Goal: Information Seeking & Learning: Check status

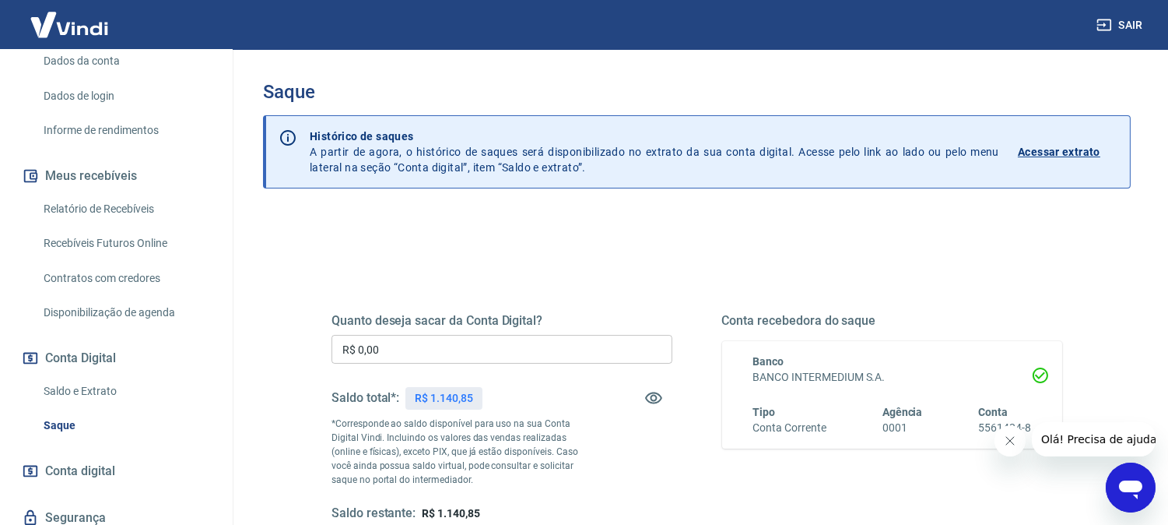
scroll to position [259, 0]
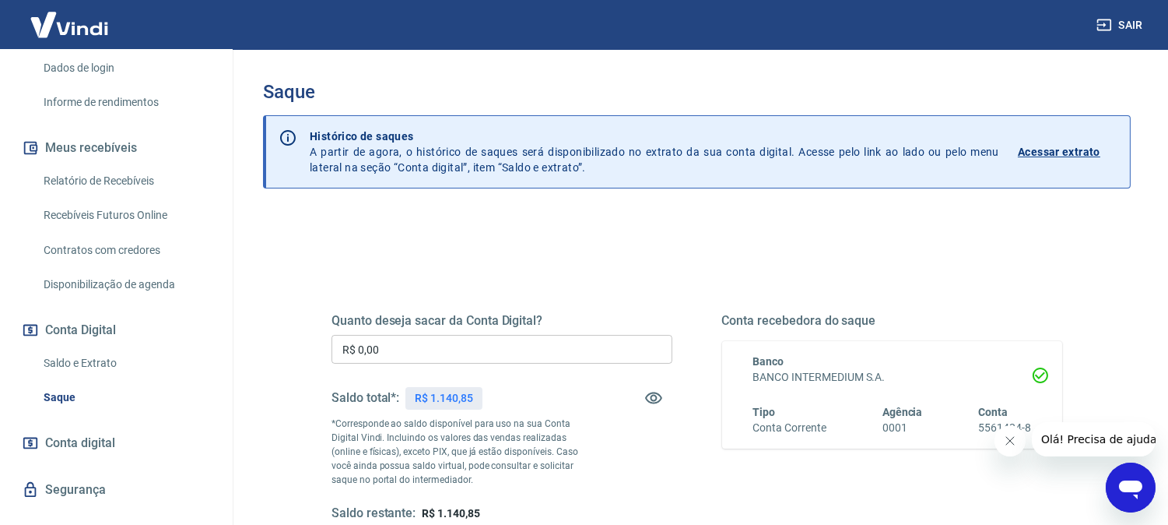
click at [1012, 437] on icon "Fechar mensagem da empresa" at bounding box center [1009, 439] width 12 height 12
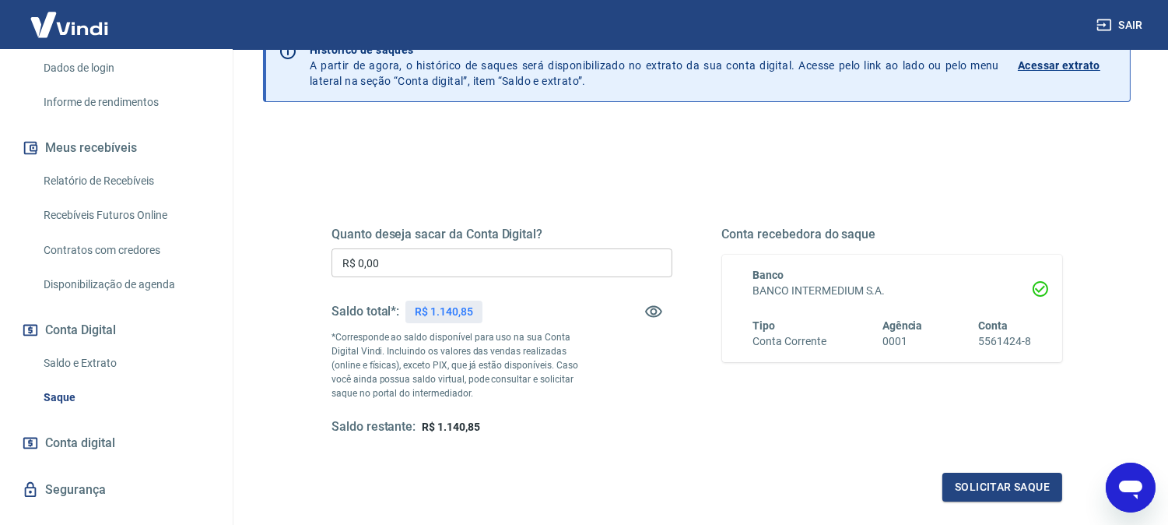
scroll to position [173, 0]
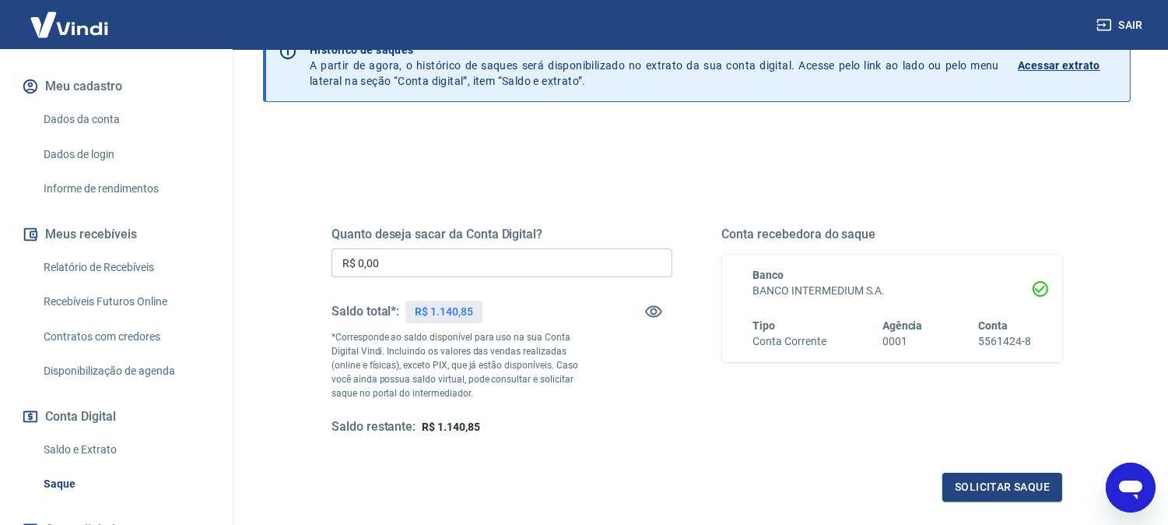
click at [121, 278] on link "Relatório de Recebíveis" at bounding box center [125, 267] width 177 height 32
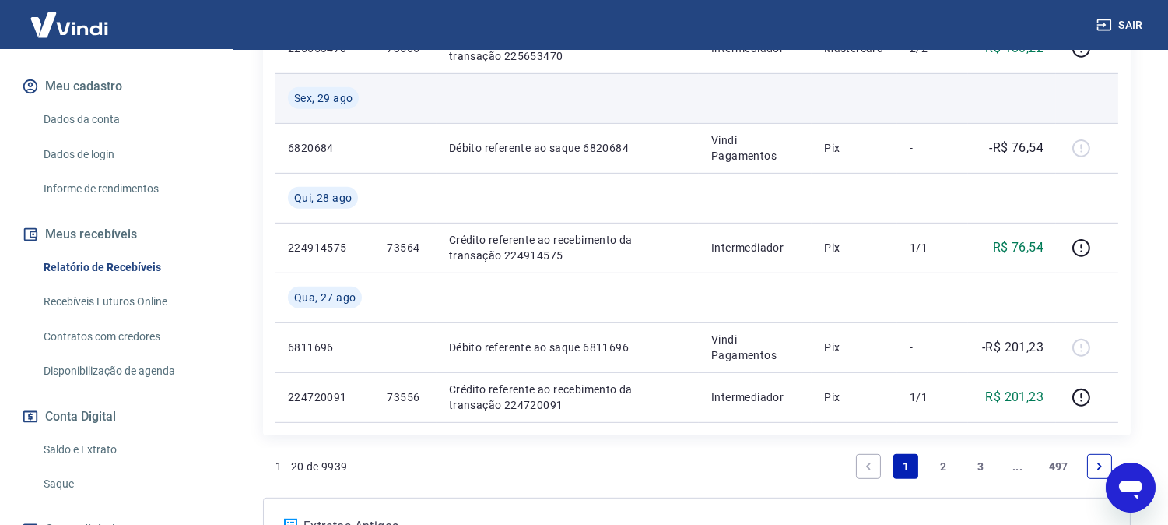
scroll to position [1483, 0]
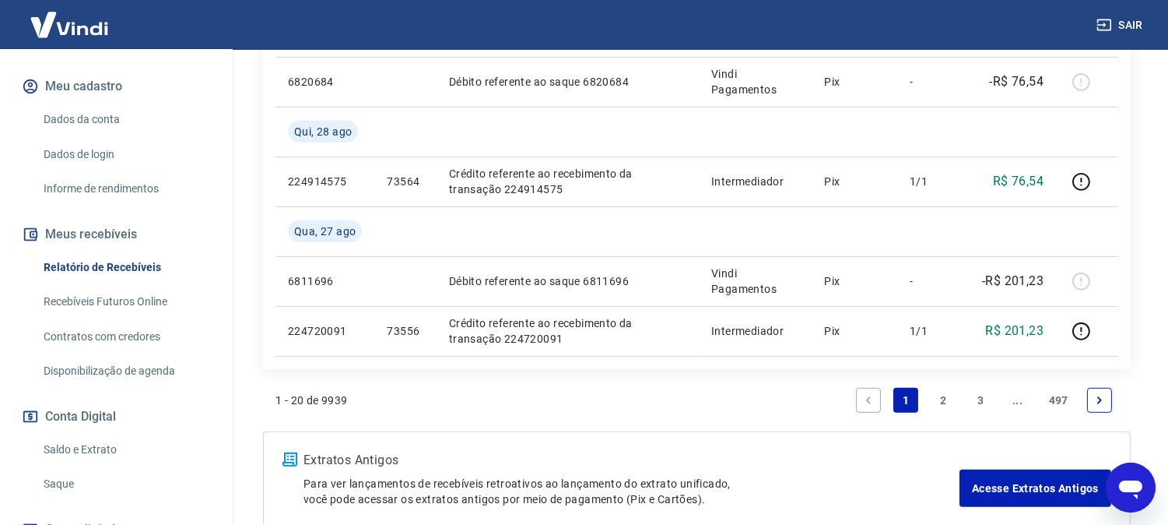
click at [946, 397] on link "2" at bounding box center [943, 400] width 25 height 25
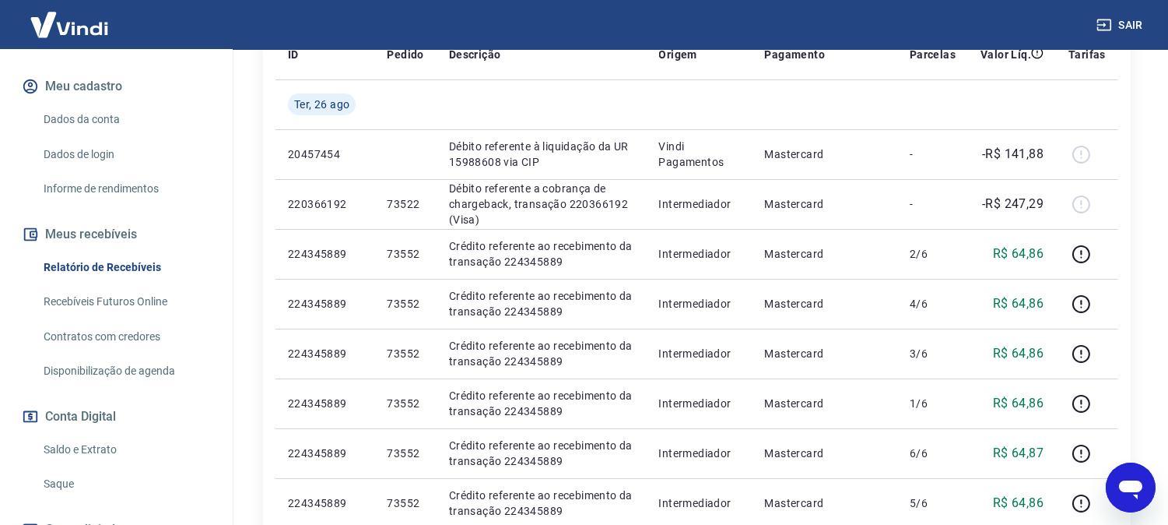
scroll to position [346, 0]
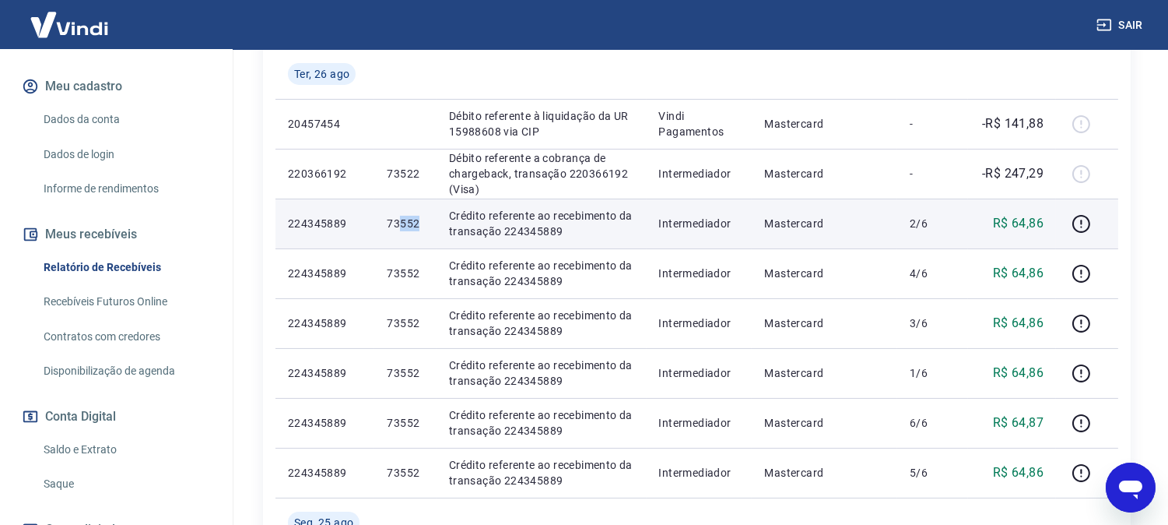
drag, startPoint x: 398, startPoint y: 223, endPoint x: 428, endPoint y: 232, distance: 31.8
click at [428, 232] on td "73552" at bounding box center [404, 223] width 61 height 50
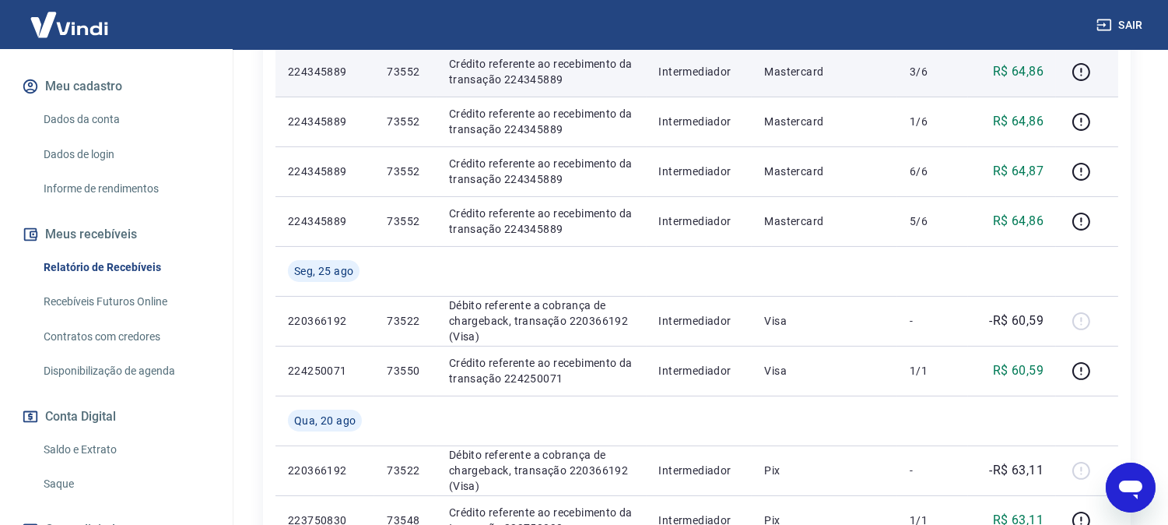
scroll to position [605, 0]
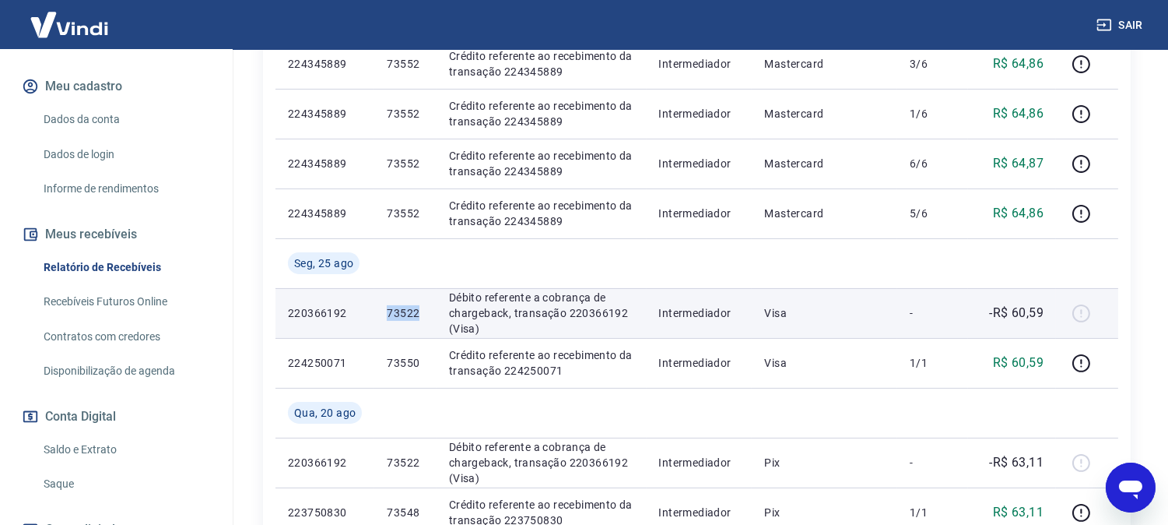
drag, startPoint x: 380, startPoint y: 311, endPoint x: 432, endPoint y: 311, distance: 52.1
click at [432, 311] on td "73522" at bounding box center [404, 313] width 61 height 50
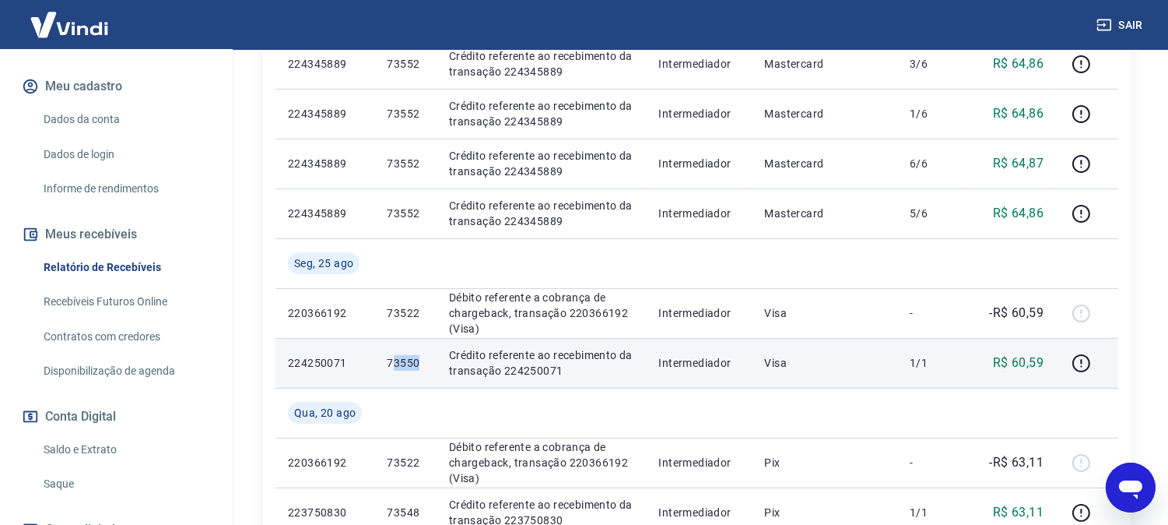
drag, startPoint x: 391, startPoint y: 361, endPoint x: 425, endPoint y: 362, distance: 34.3
click at [425, 362] on td "73550" at bounding box center [404, 363] width 61 height 50
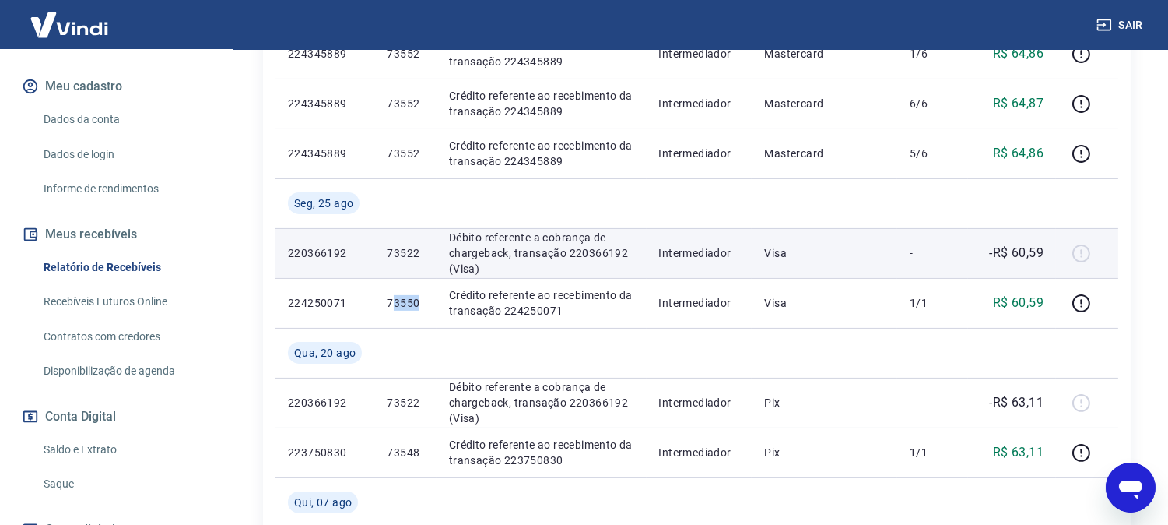
scroll to position [691, 0]
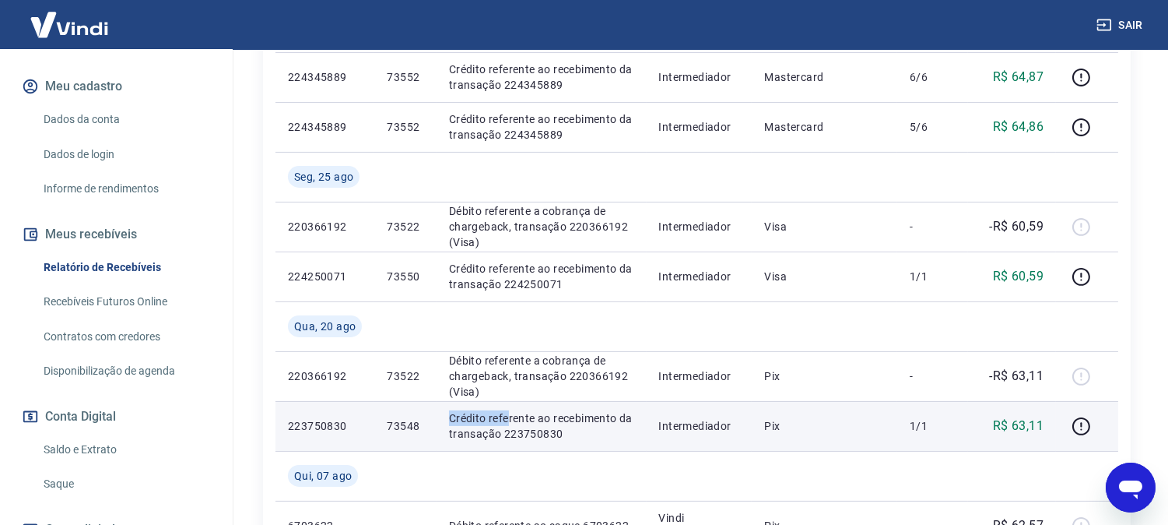
drag, startPoint x: 445, startPoint y: 422, endPoint x: 504, endPoint y: 421, distance: 59.2
click at [504, 421] on td "Crédito referente ao recebimento da transação 223750830" at bounding box center [542, 426] width 210 height 50
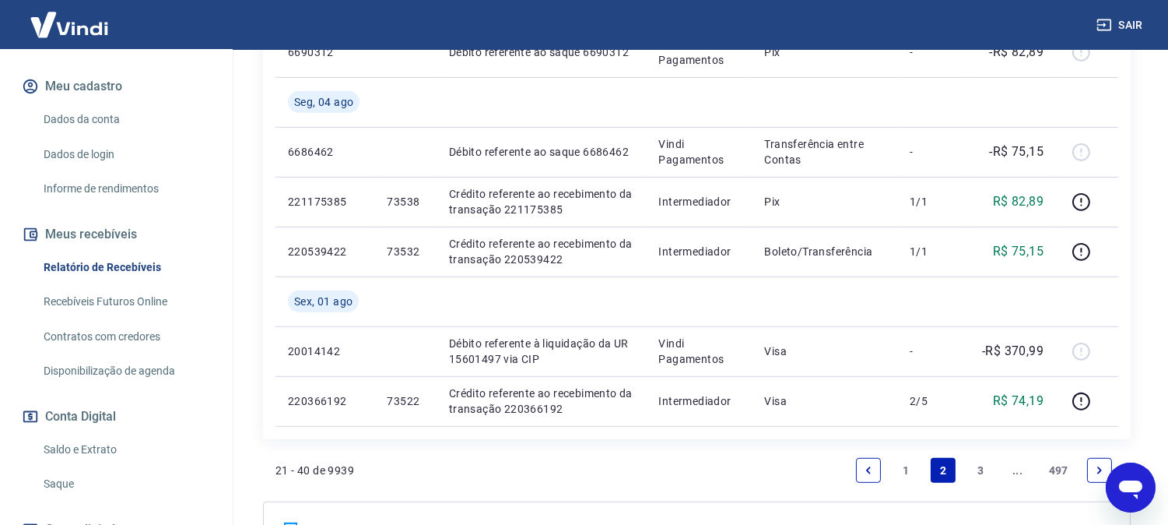
scroll to position [1383, 0]
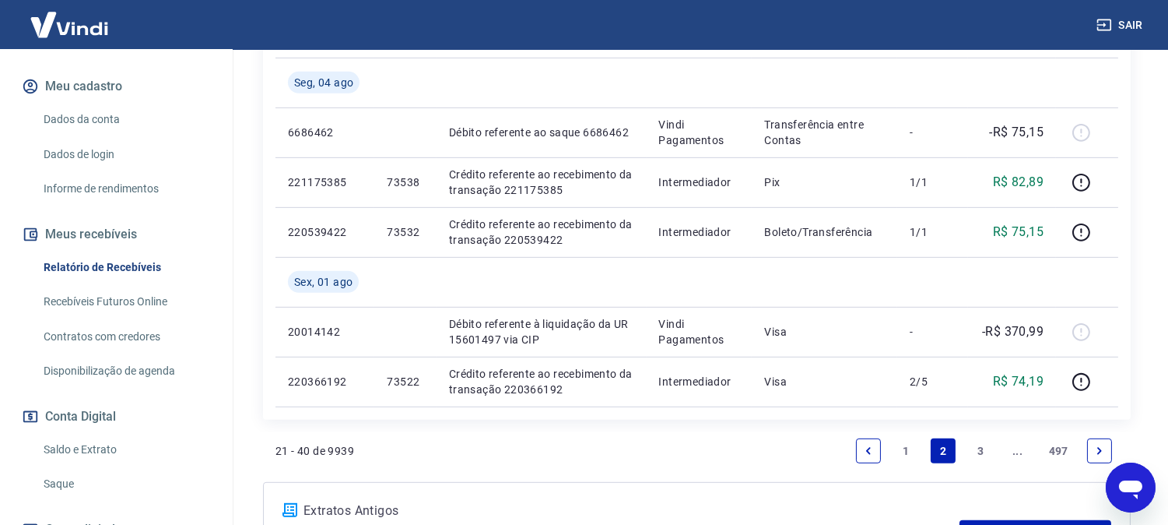
click at [901, 442] on link "1" at bounding box center [905, 450] width 25 height 25
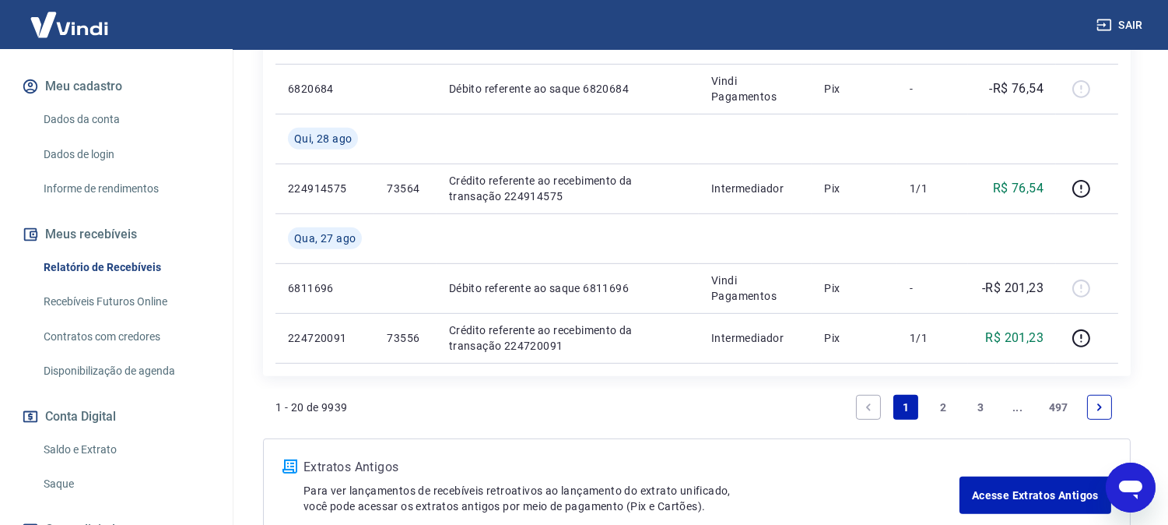
scroll to position [1563, 0]
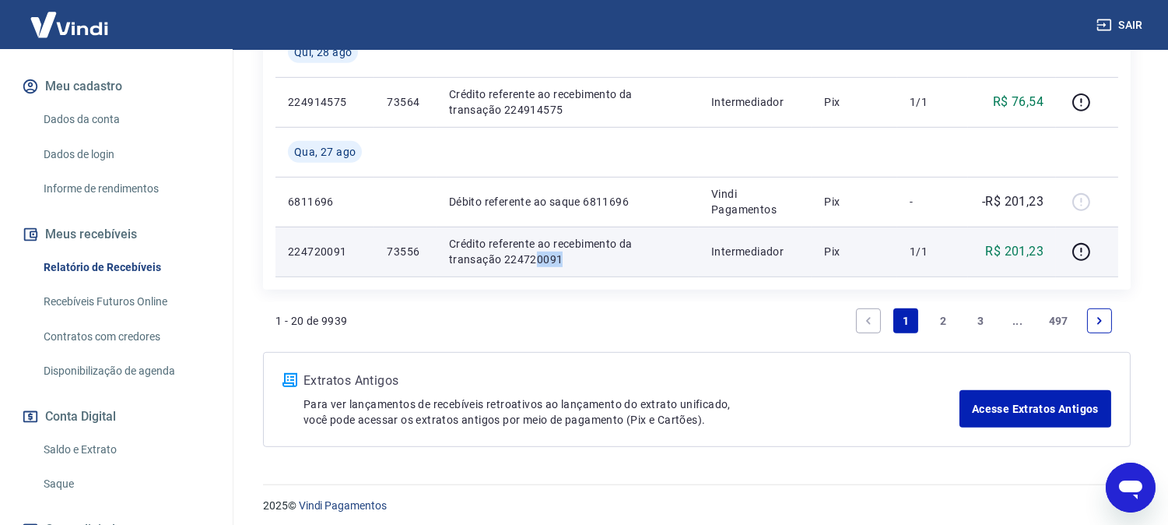
drag, startPoint x: 479, startPoint y: 254, endPoint x: 522, endPoint y: 254, distance: 42.8
click at [522, 254] on p "Crédito referente ao recebimento da transação 224720091" at bounding box center [567, 251] width 237 height 31
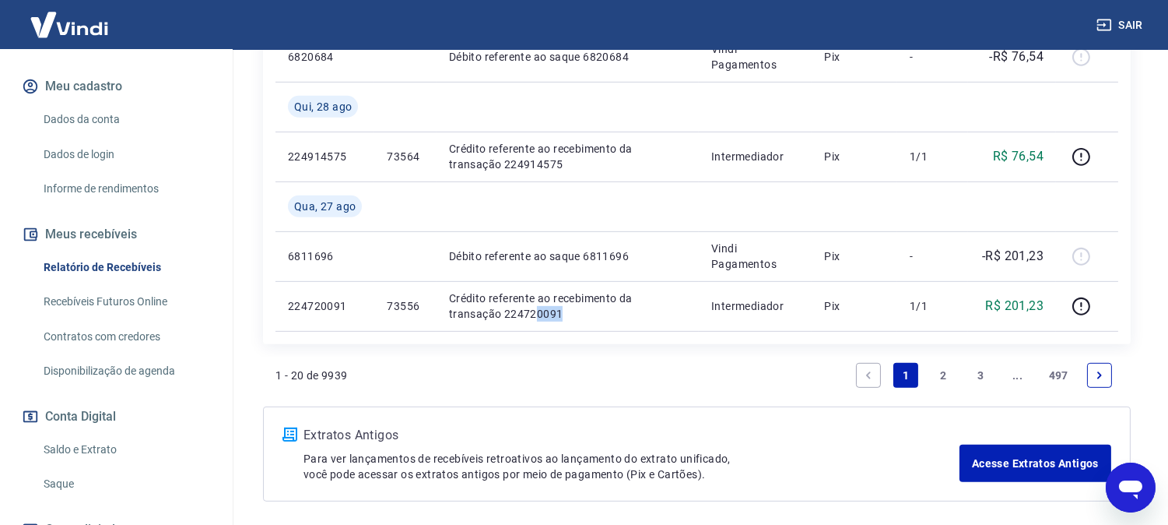
scroll to position [1476, 0]
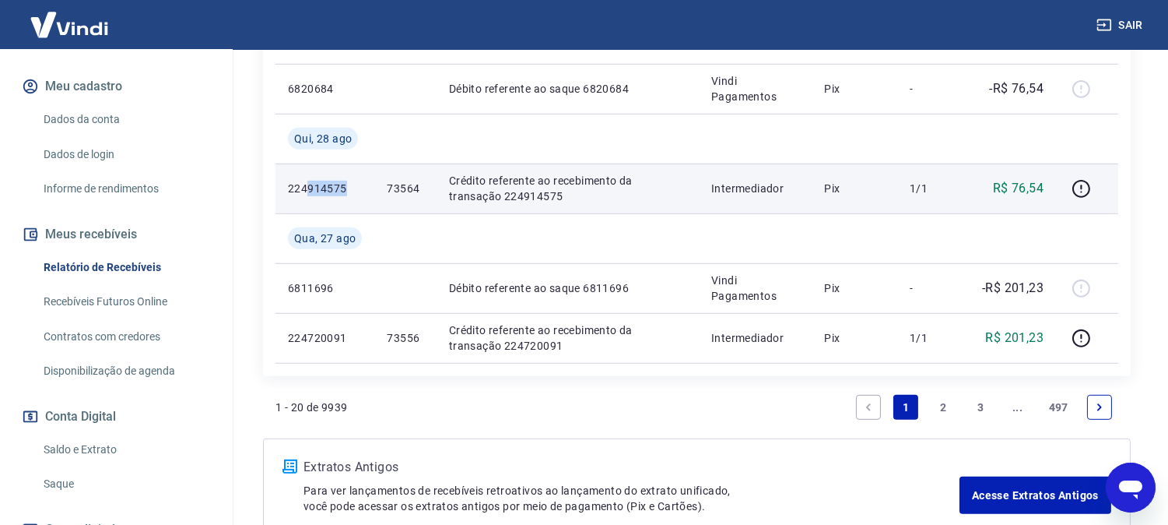
drag, startPoint x: 307, startPoint y: 187, endPoint x: 371, endPoint y: 185, distance: 63.8
click at [371, 185] on td "224914575" at bounding box center [324, 188] width 99 height 50
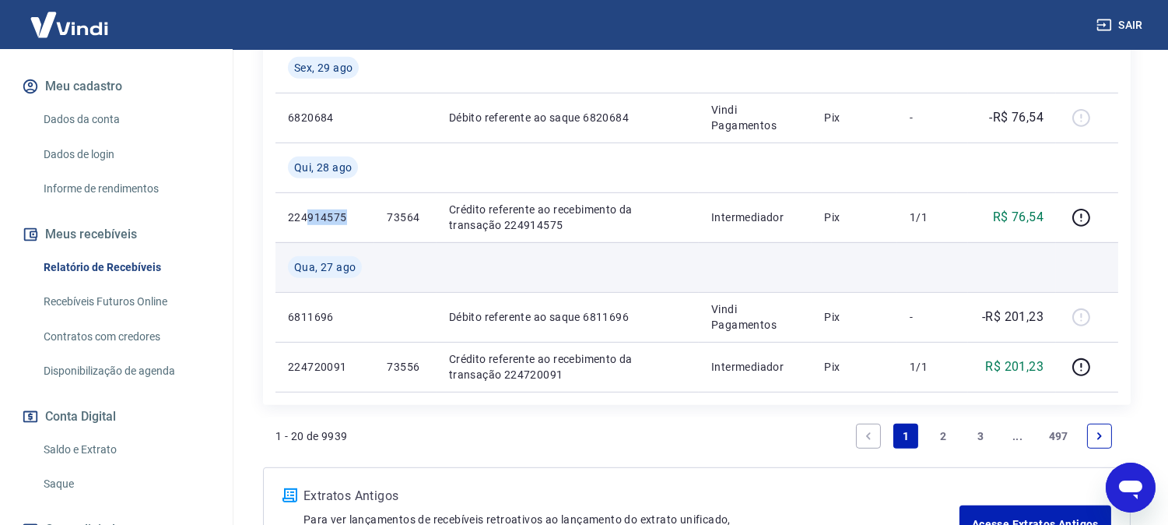
scroll to position [1563, 0]
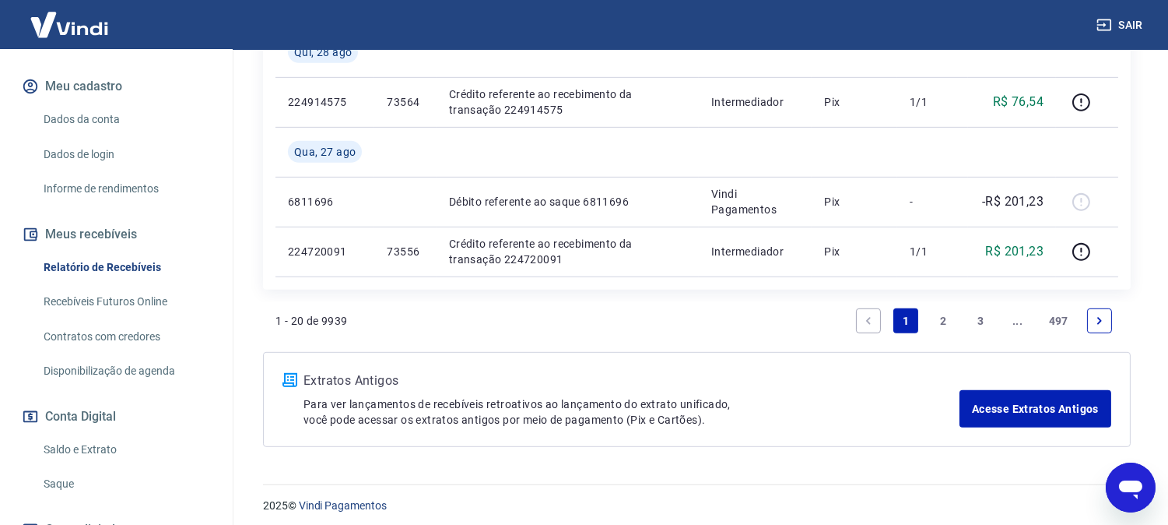
click at [946, 312] on link "2" at bounding box center [943, 320] width 25 height 25
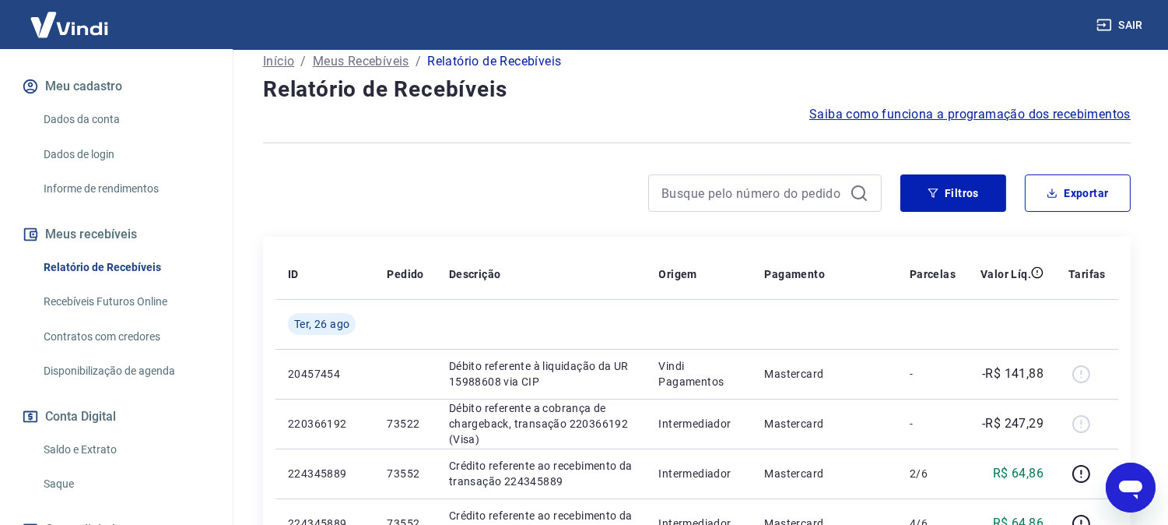
scroll to position [93, 0]
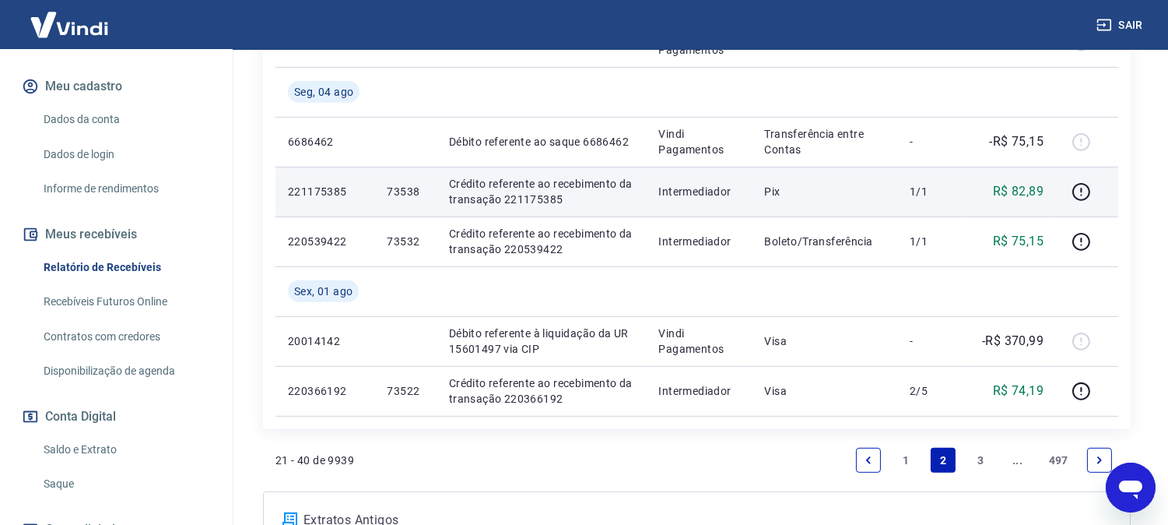
scroll to position [1520, 0]
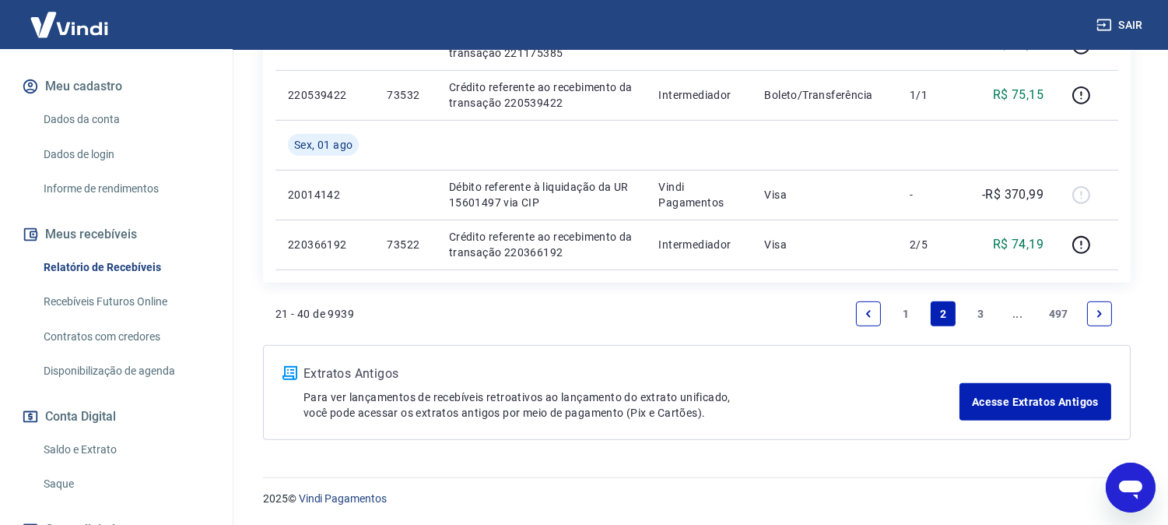
click at [900, 307] on link "1" at bounding box center [905, 313] width 25 height 25
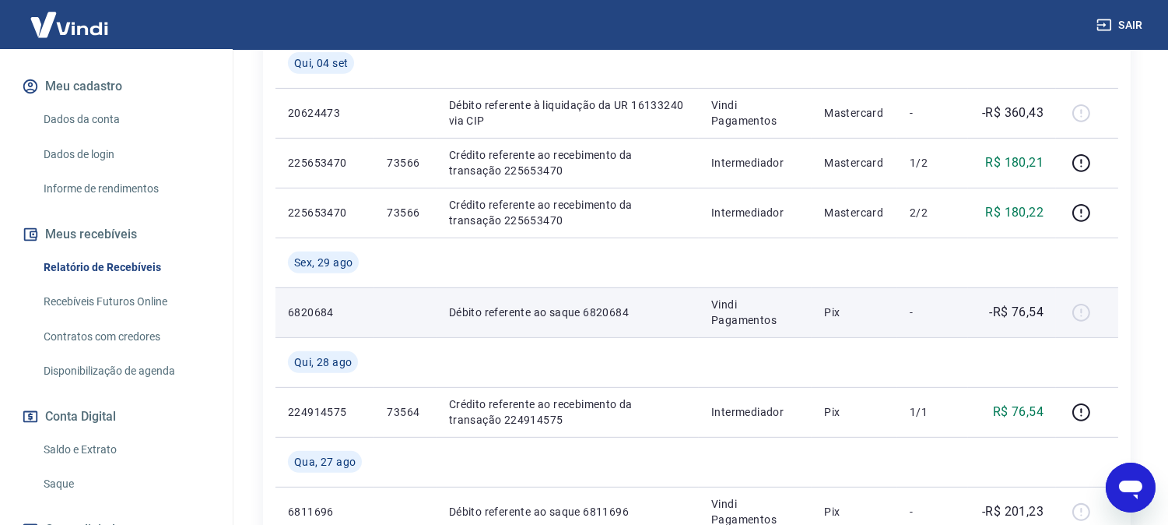
scroll to position [1499, 0]
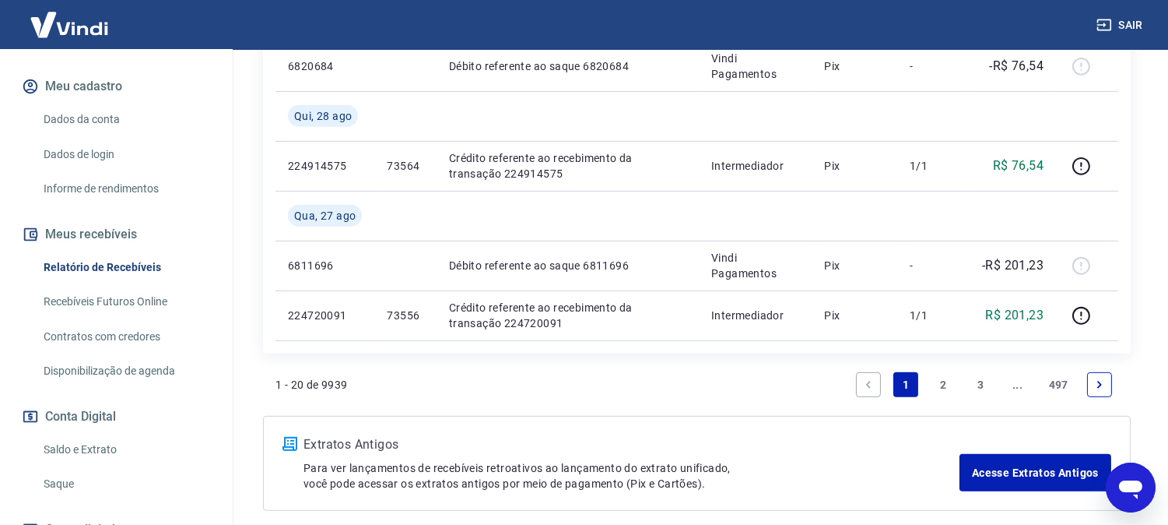
click at [939, 384] on link "2" at bounding box center [943, 384] width 25 height 25
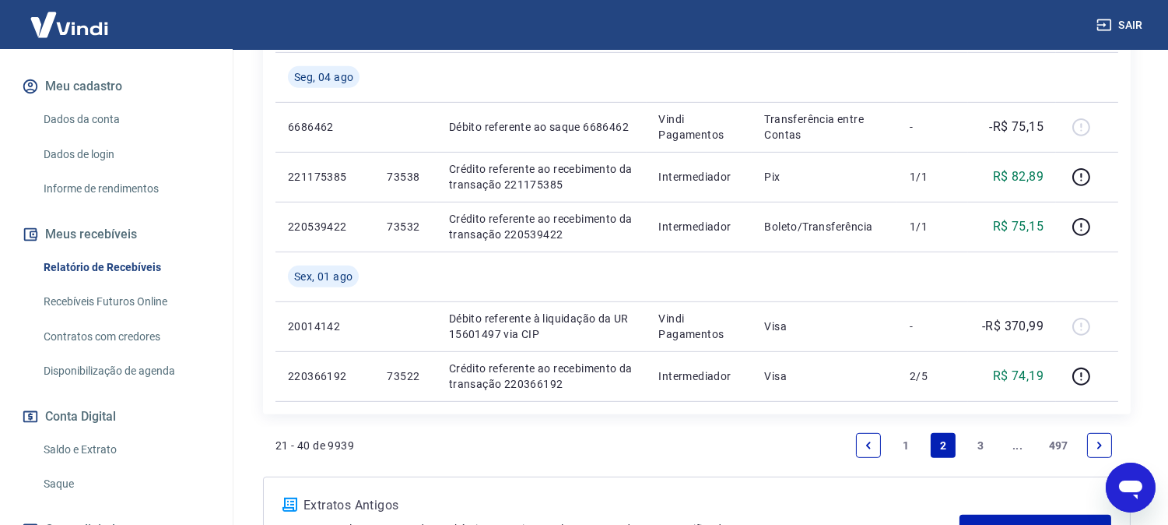
scroll to position [1520, 0]
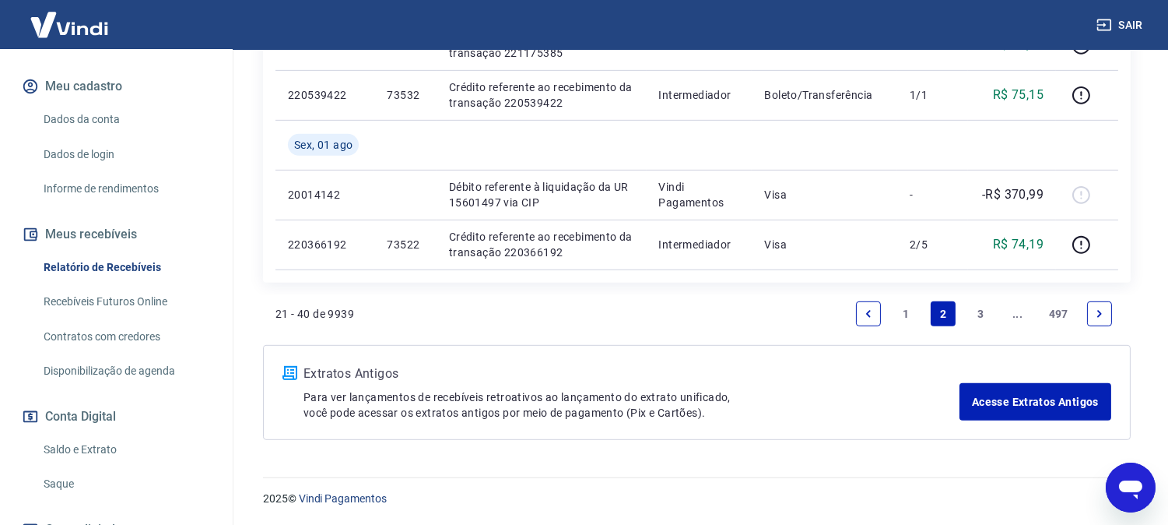
click at [977, 312] on link "3" at bounding box center [980, 313] width 25 height 25
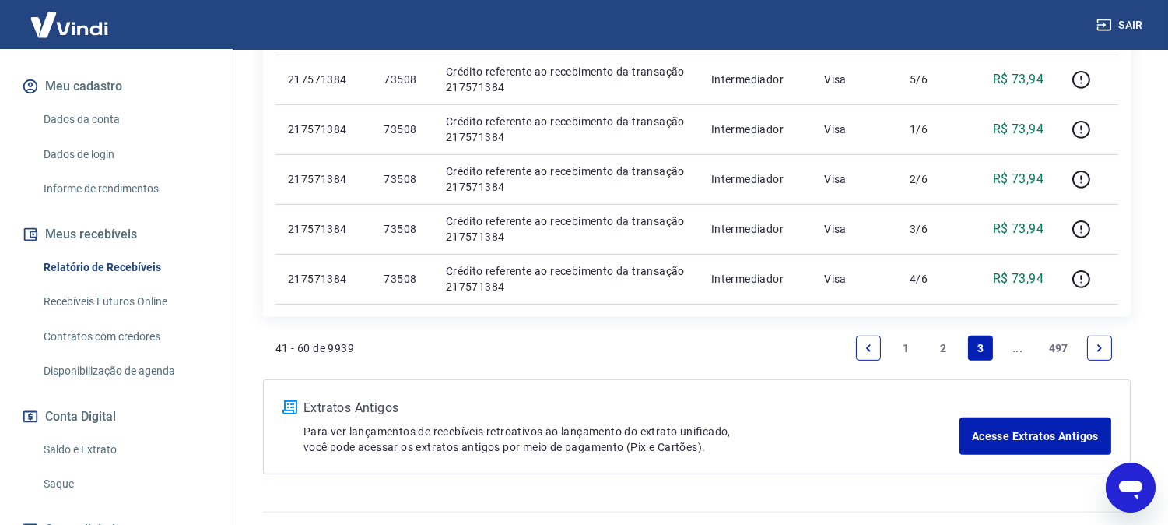
scroll to position [1420, 0]
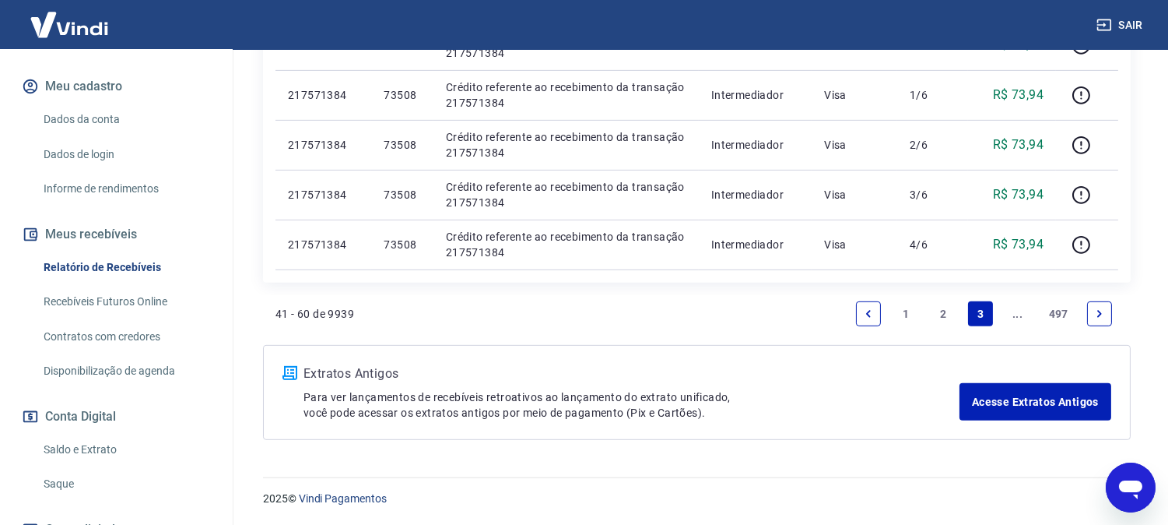
click at [908, 306] on link "1" at bounding box center [905, 313] width 25 height 25
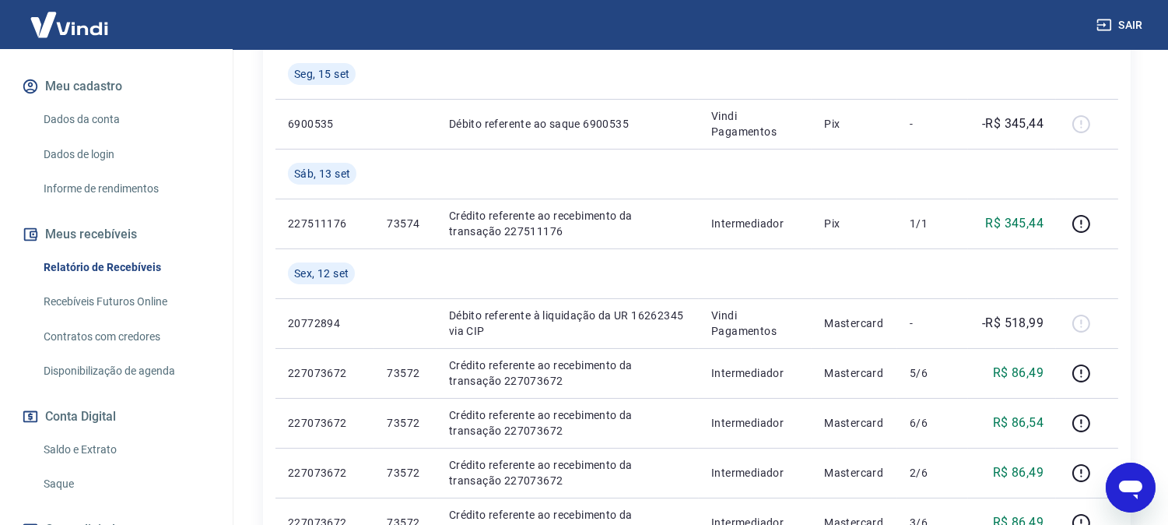
scroll to position [432, 0]
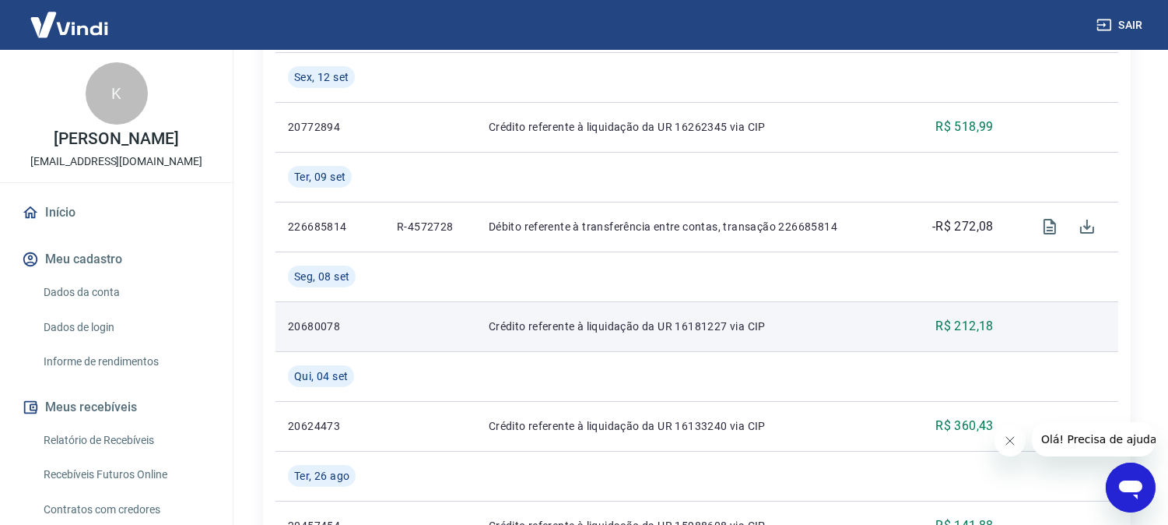
scroll to position [436, 0]
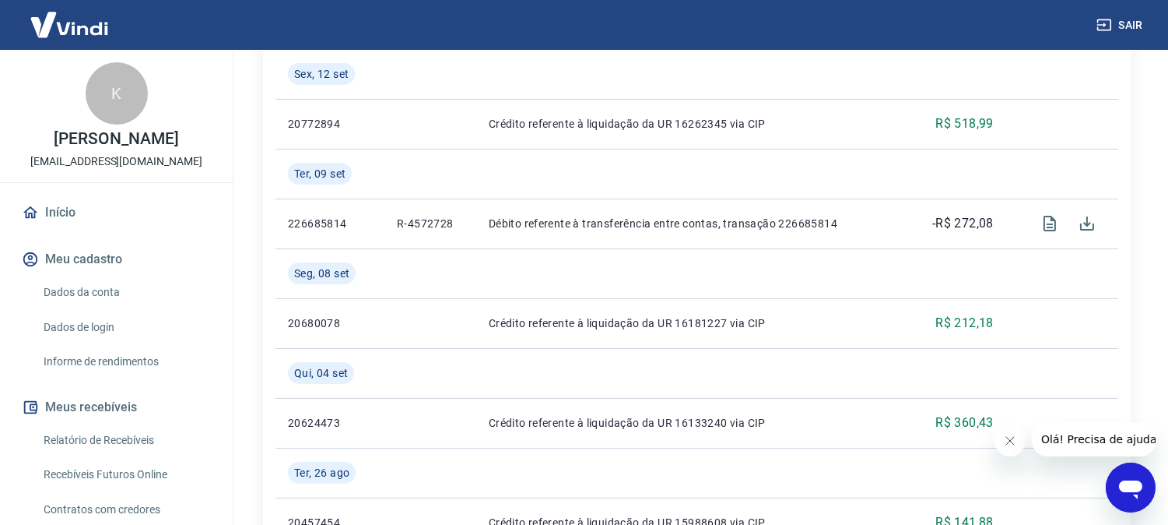
click at [1009, 439] on icon "Fechar mensagem da empresa" at bounding box center [1009, 440] width 8 height 8
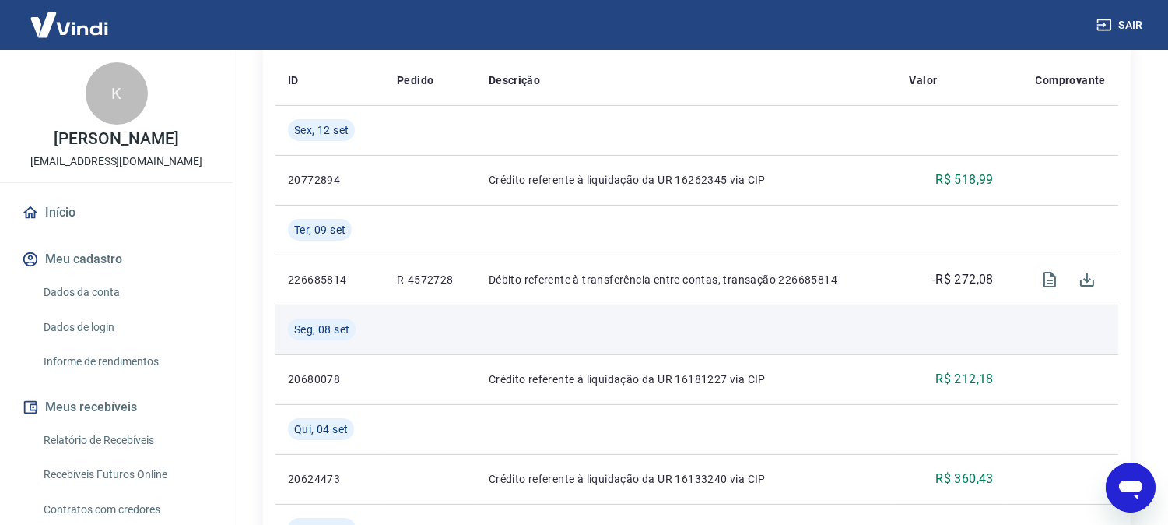
scroll to position [349, 0]
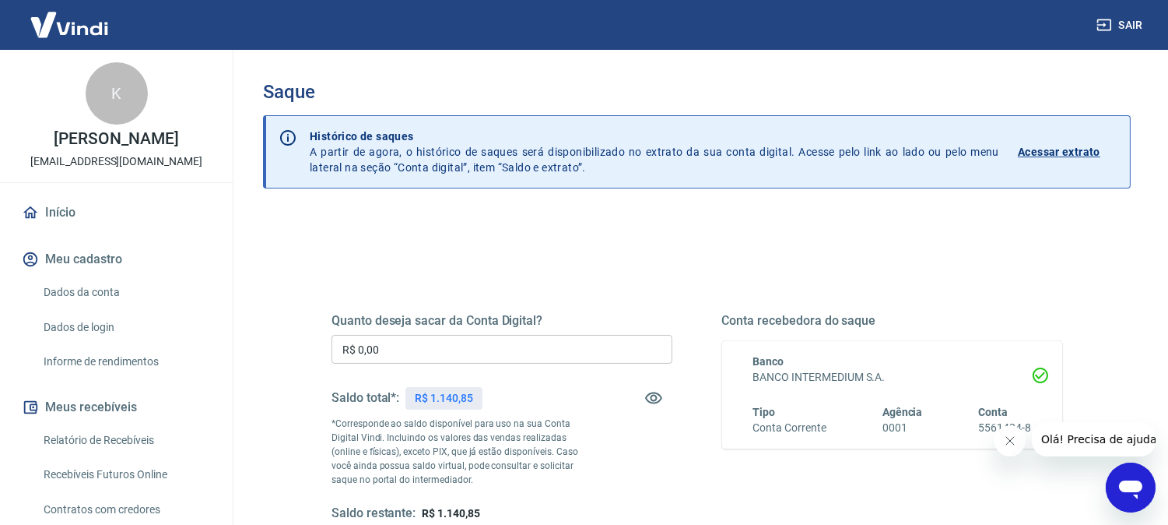
click at [1011, 440] on icon "Fechar mensagem da empresa" at bounding box center [1009, 440] width 8 height 8
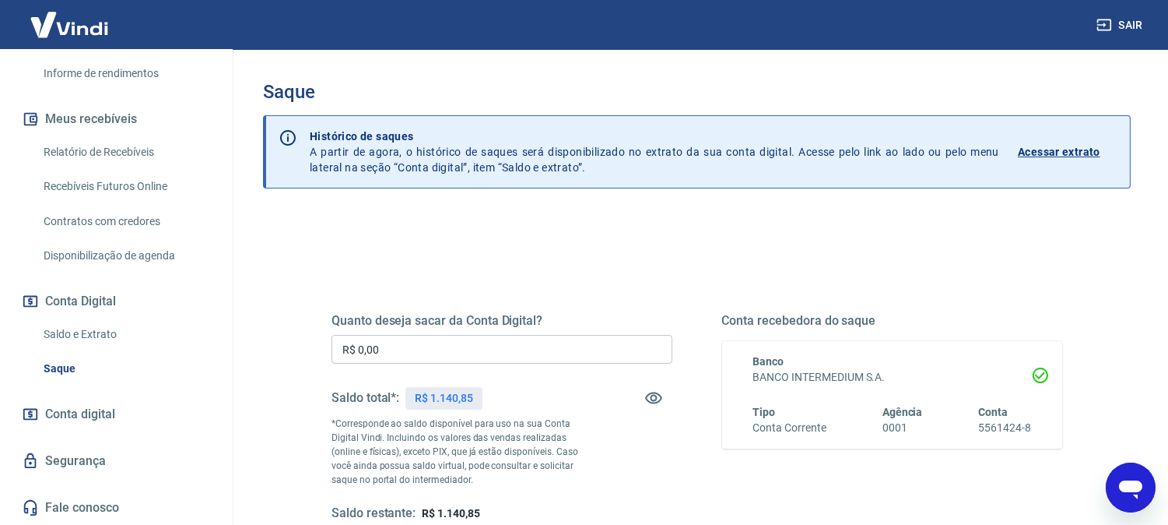
scroll to position [302, 0]
click at [78, 335] on link "Saldo e Extrato" at bounding box center [125, 334] width 177 height 32
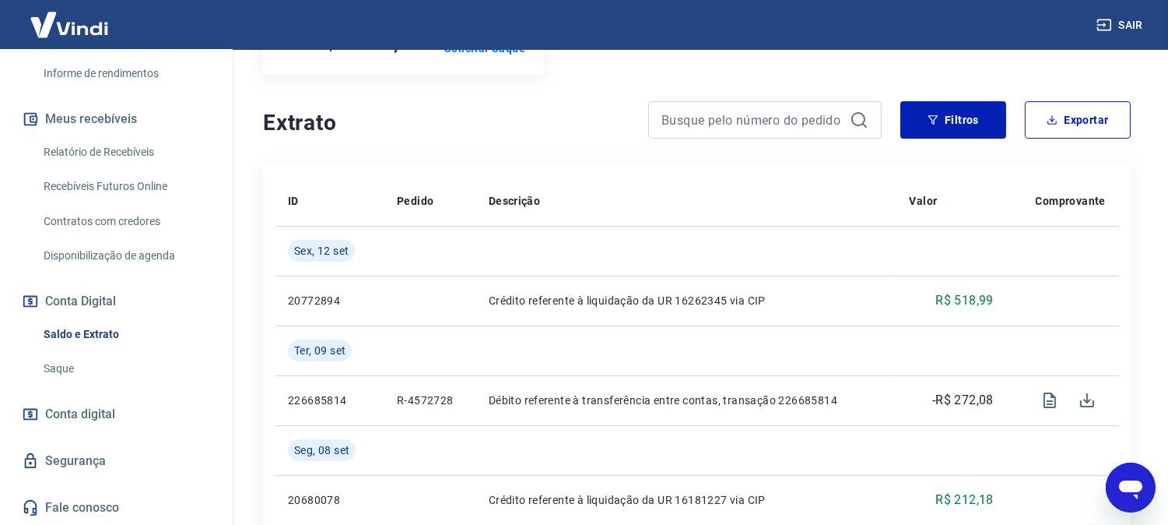
scroll to position [259, 0]
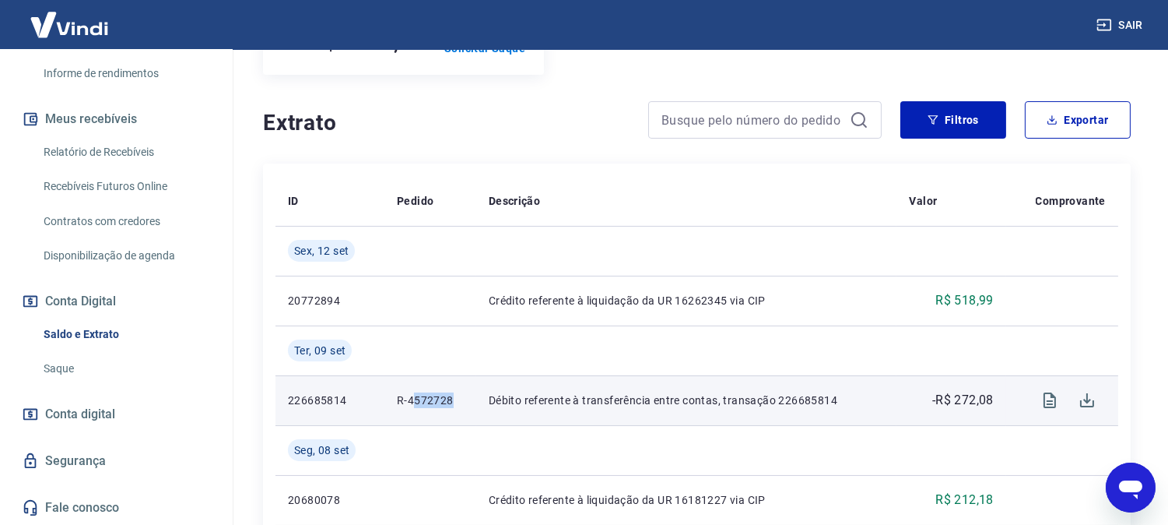
drag, startPoint x: 442, startPoint y: 397, endPoint x: 468, endPoint y: 397, distance: 26.5
click at [468, 397] on td "R-4572728" at bounding box center [430, 400] width 92 height 50
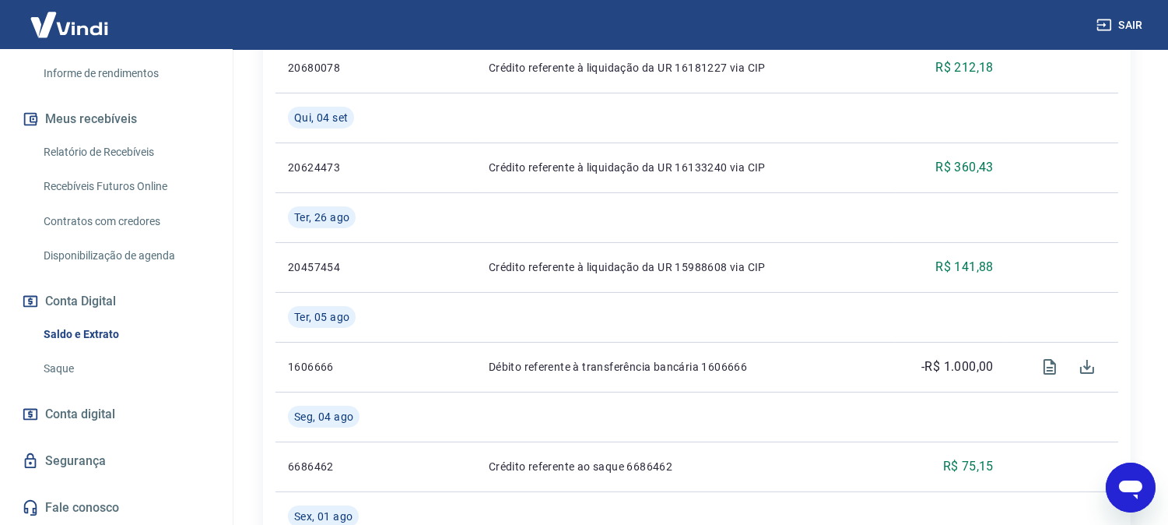
scroll to position [778, 0]
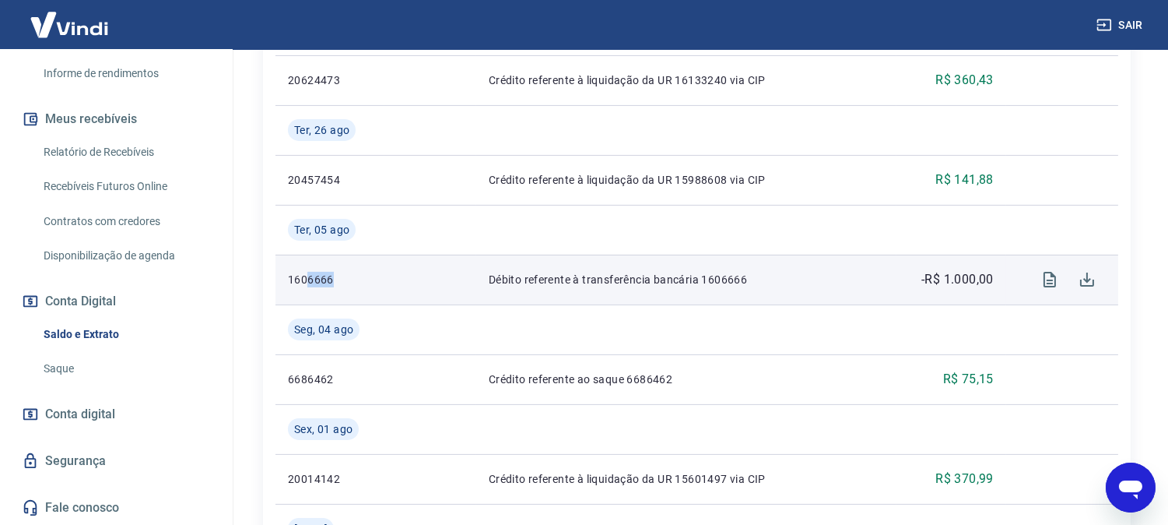
drag, startPoint x: 306, startPoint y: 278, endPoint x: 348, endPoint y: 273, distance: 42.3
click at [348, 273] on p "1606666" at bounding box center [330, 280] width 84 height 16
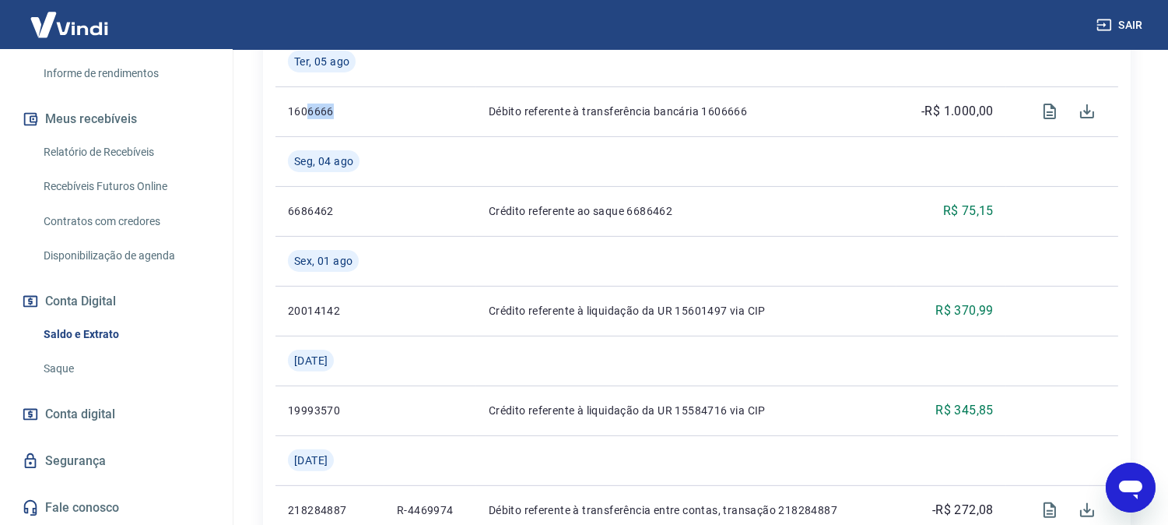
scroll to position [951, 0]
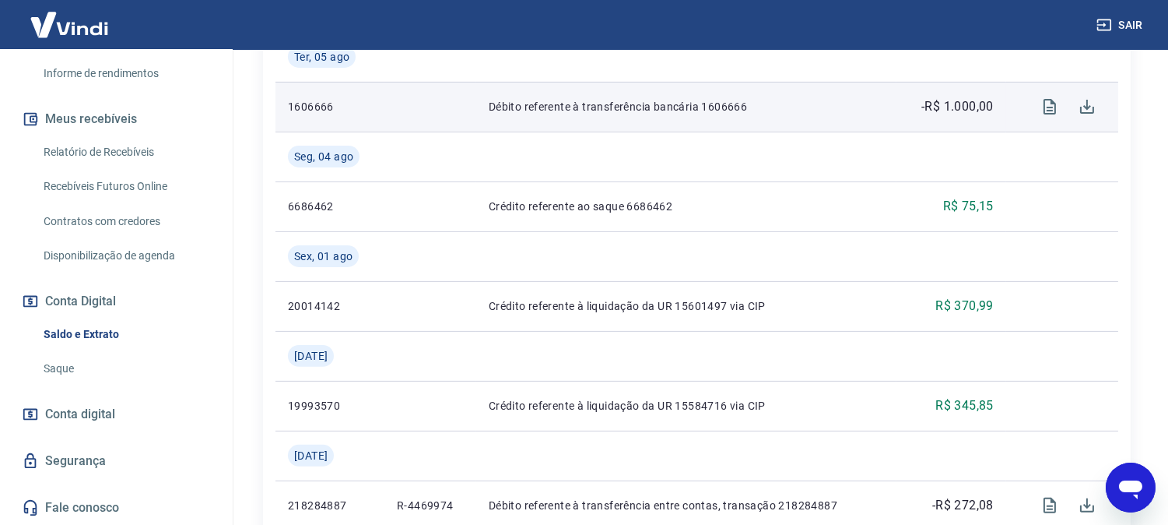
click at [549, 105] on p "Débito referente à transferência bancária 1606666" at bounding box center [687, 107] width 396 height 16
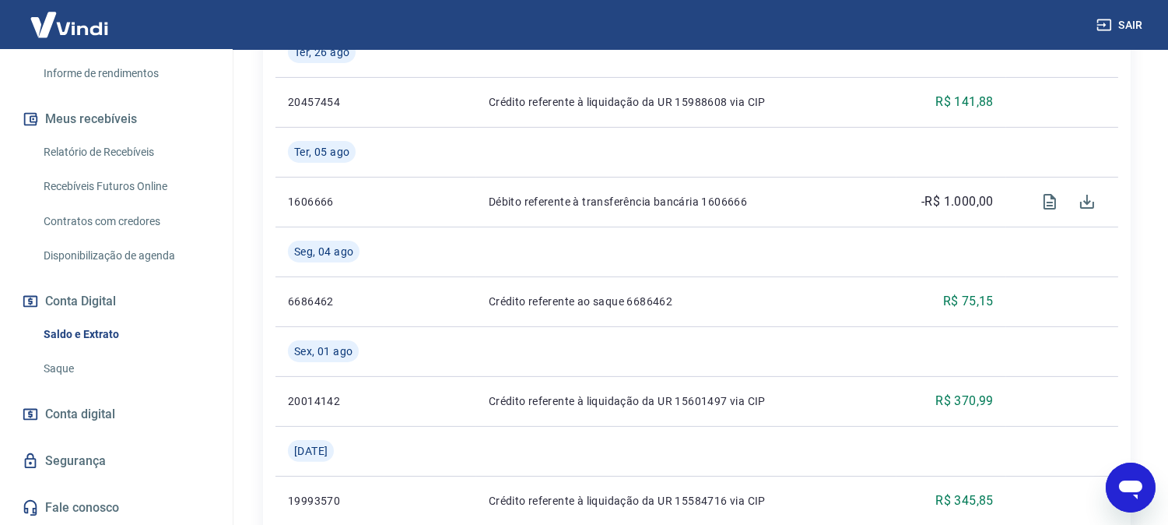
scroll to position [778, 0]
